Goal: Task Accomplishment & Management: Use online tool/utility

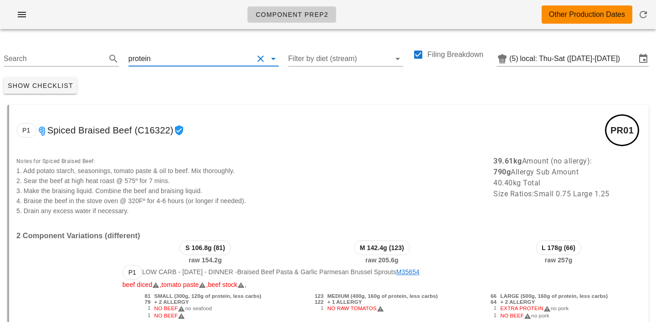
click at [156, 57] on input "text" at bounding box center [203, 59] width 101 height 15
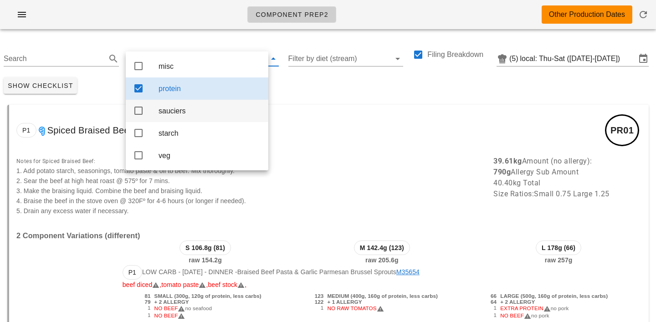
click at [168, 115] on div "sauciers" at bounding box center [210, 111] width 103 height 9
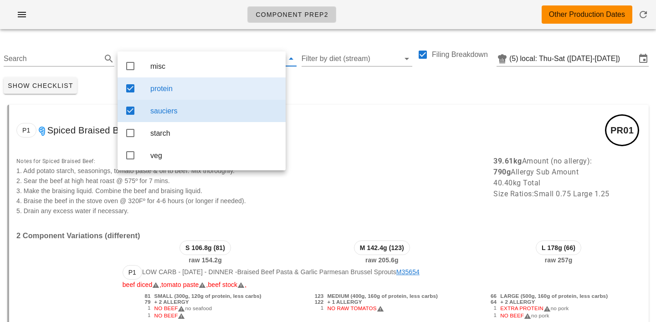
click at [196, 84] on div "protein" at bounding box center [214, 89] width 128 height 20
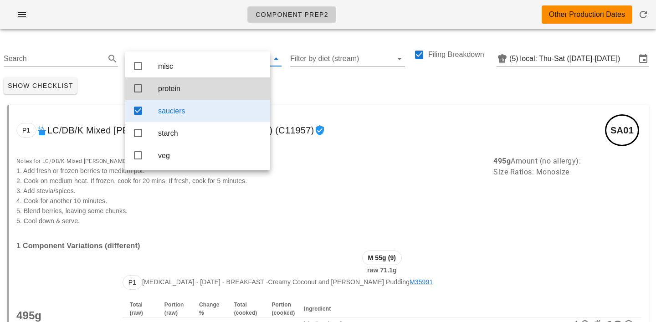
click at [321, 85] on div "Show Checklist" at bounding box center [328, 86] width 656 height 24
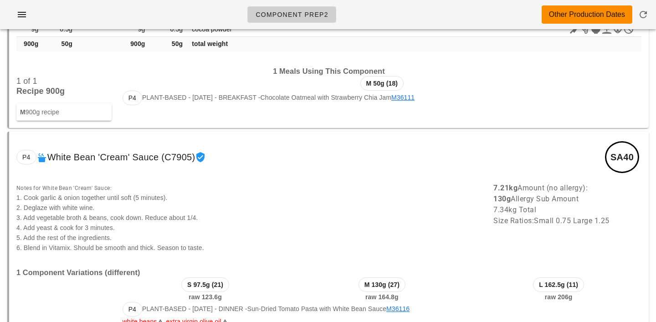
scroll to position [15700, 0]
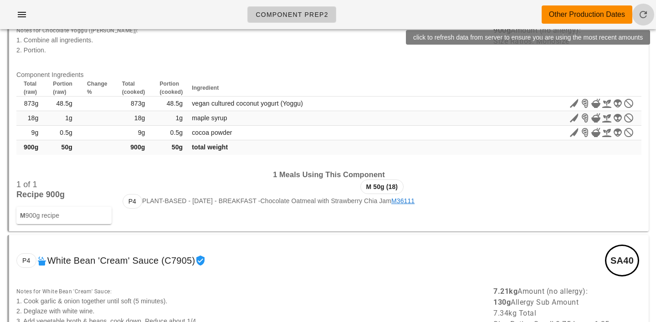
click at [645, 13] on icon "button" at bounding box center [643, 14] width 11 height 11
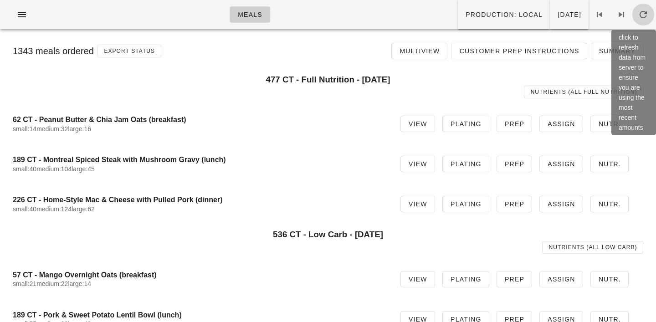
click at [640, 9] on icon "button" at bounding box center [643, 14] width 11 height 11
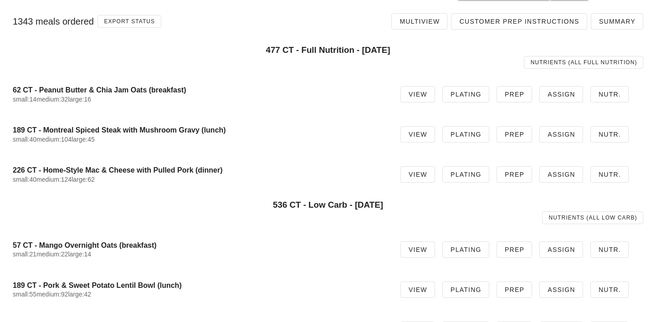
scroll to position [32, 0]
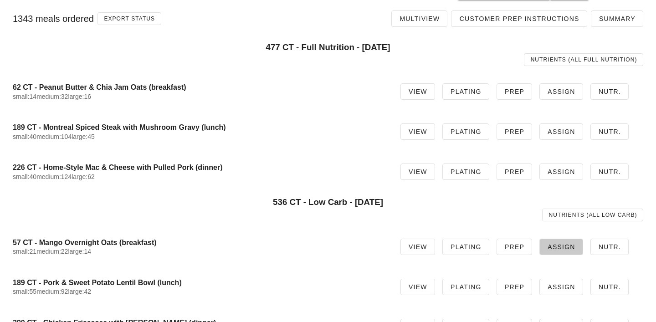
click at [559, 243] on span "Assign" at bounding box center [562, 246] width 28 height 7
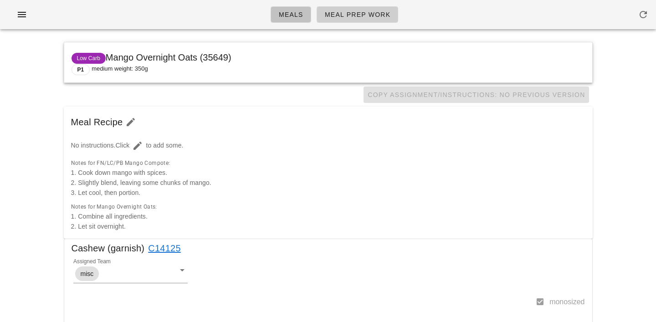
click at [298, 16] on span "Meals" at bounding box center [291, 14] width 25 height 7
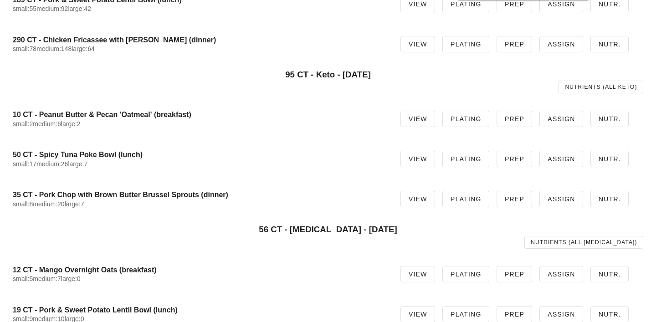
scroll to position [331, 0]
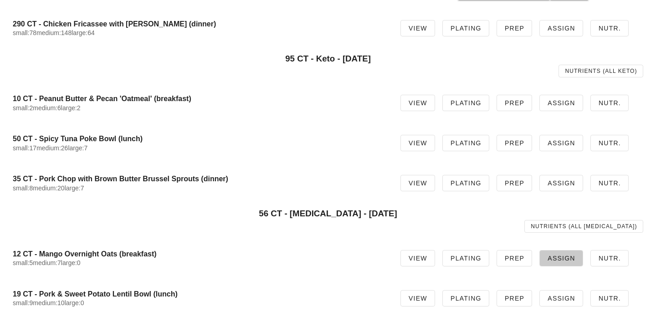
click at [563, 255] on span "Assign" at bounding box center [562, 258] width 28 height 7
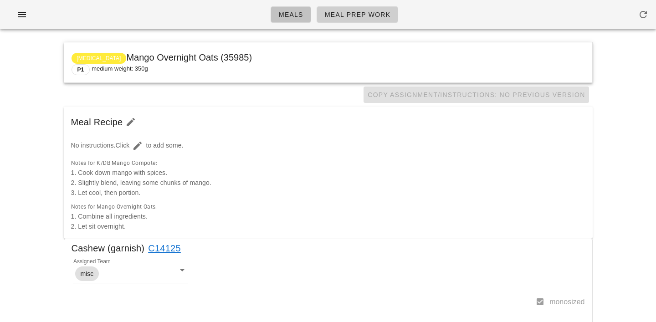
click at [300, 11] on span "Meals" at bounding box center [291, 14] width 25 height 7
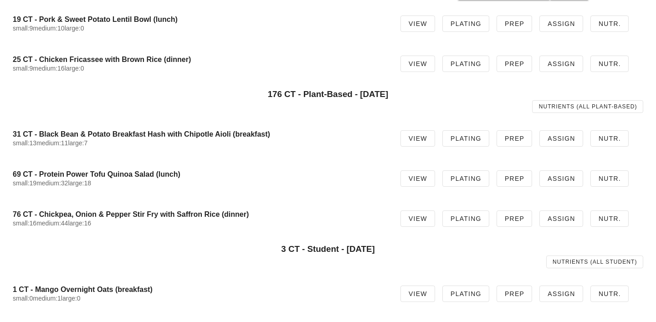
scroll to position [687, 0]
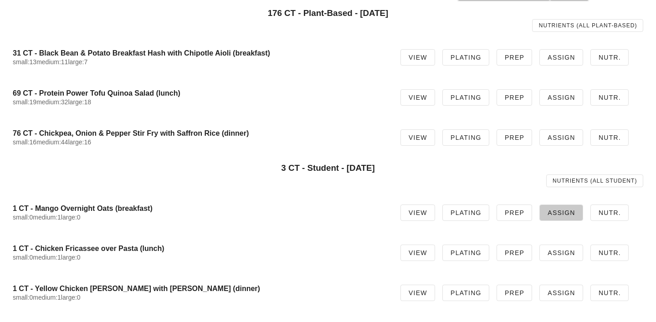
click at [558, 210] on span "Assign" at bounding box center [562, 212] width 28 height 7
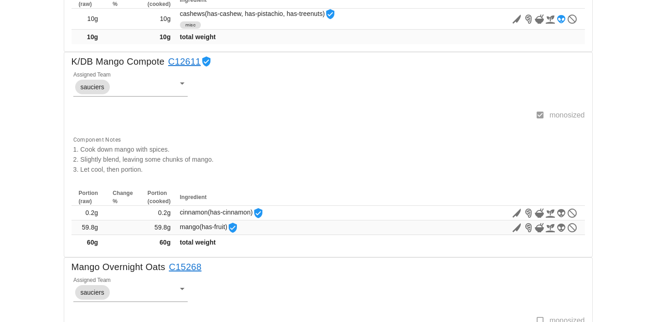
scroll to position [336, 0]
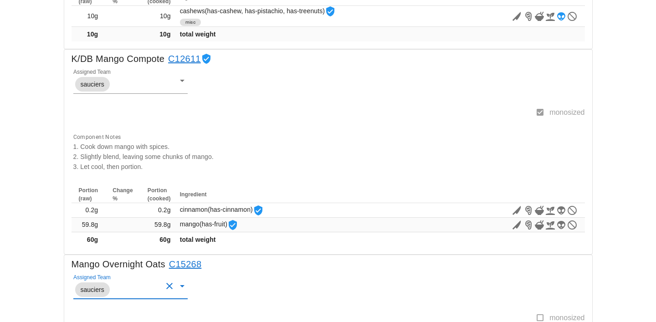
click at [125, 287] on input "Assigned Team" at bounding box center [137, 290] width 51 height 12
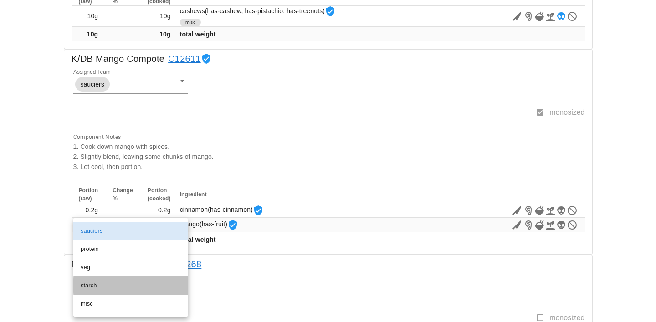
click at [98, 284] on div "starch" at bounding box center [131, 285] width 100 height 7
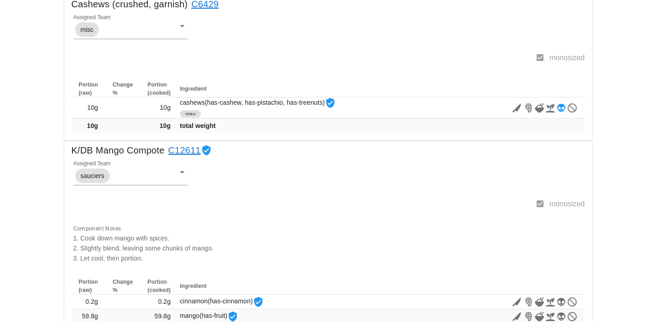
scroll to position [0, 0]
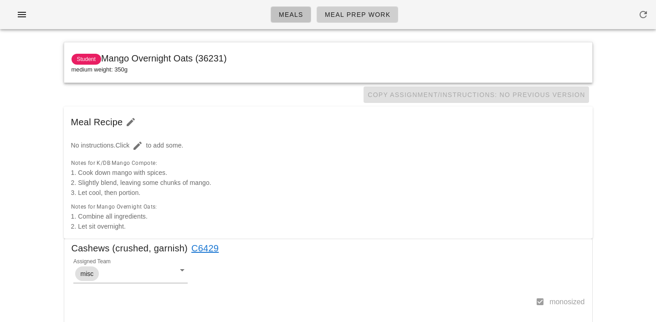
click at [296, 18] on span "Meals" at bounding box center [291, 14] width 25 height 7
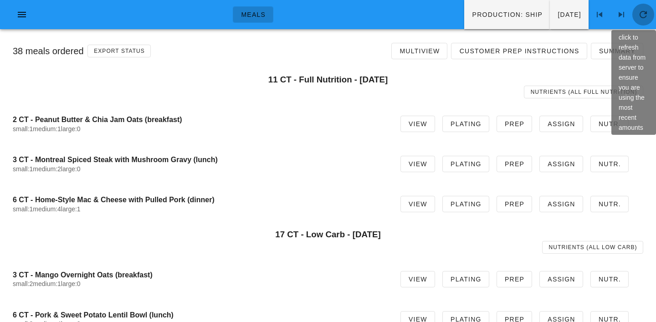
click at [646, 10] on icon "button" at bounding box center [643, 14] width 11 height 11
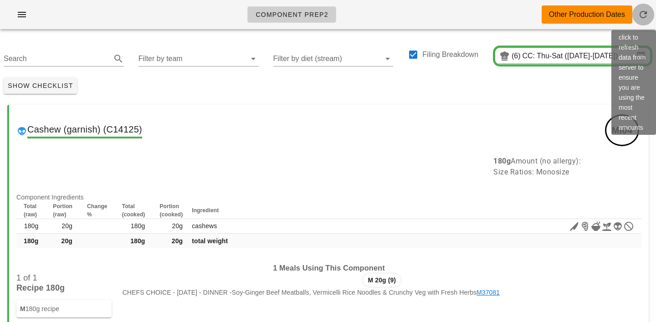
click at [646, 18] on icon "button" at bounding box center [643, 14] width 11 height 11
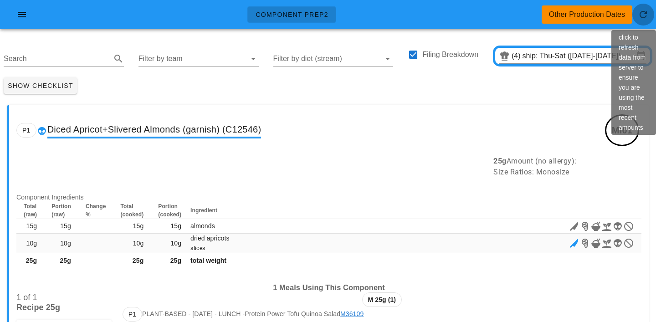
click at [640, 13] on icon "button" at bounding box center [643, 14] width 11 height 11
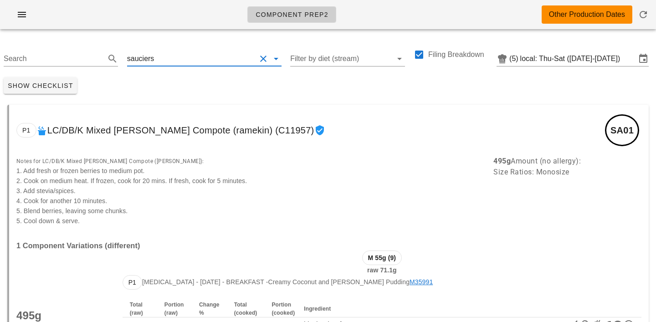
click at [165, 60] on input "text" at bounding box center [206, 59] width 100 height 15
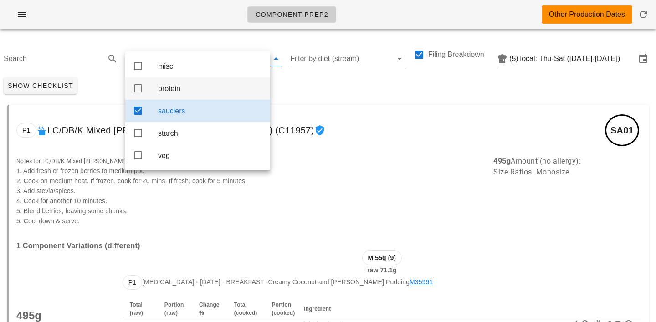
click at [170, 87] on div "protein" at bounding box center [210, 88] width 105 height 9
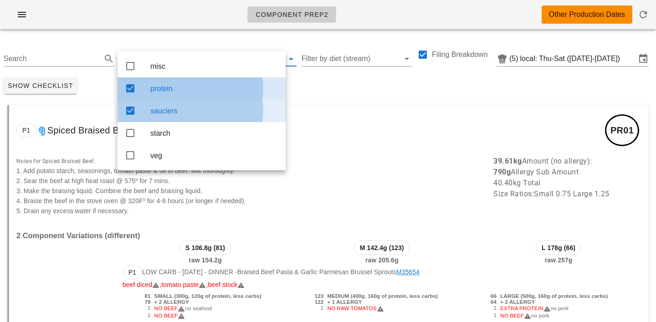
click at [187, 121] on div "sauciers" at bounding box center [214, 111] width 128 height 20
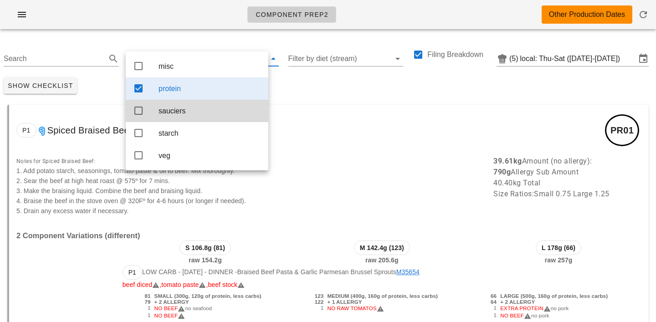
click at [302, 88] on div "Show Checklist" at bounding box center [328, 86] width 656 height 24
